Goal: Understand process/instructions: Learn how to perform a task or action

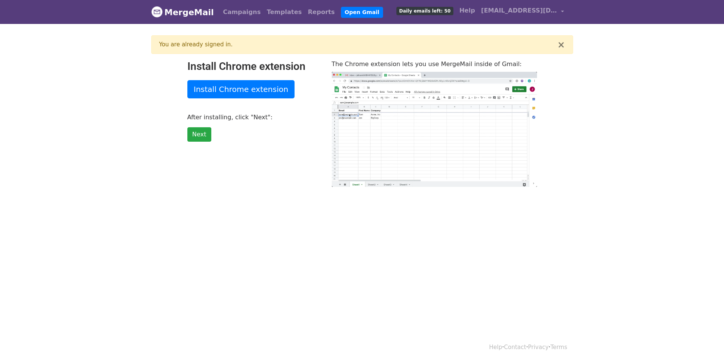
type input "19.46"
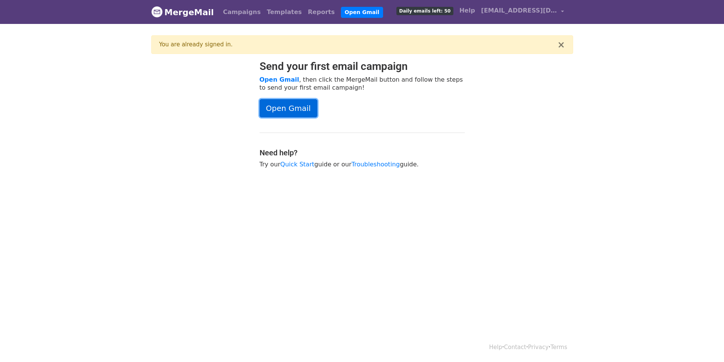
click at [298, 108] on link "Open Gmail" at bounding box center [289, 108] width 58 height 18
click at [276, 81] on link "Open Gmail" at bounding box center [280, 79] width 40 height 7
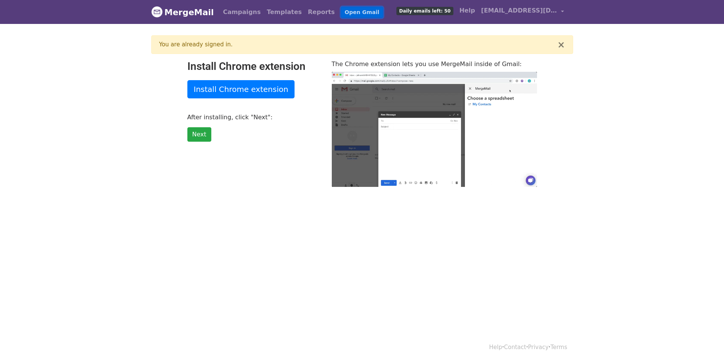
click at [341, 7] on link "Open Gmail" at bounding box center [362, 12] width 42 height 11
type input "8.64"
click at [341, 13] on link "Open Gmail" at bounding box center [362, 12] width 42 height 11
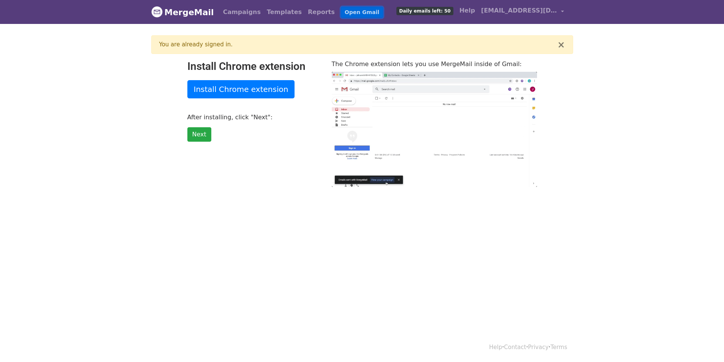
type input "12.77"
